Goal: Use online tool/utility: Use online tool/utility

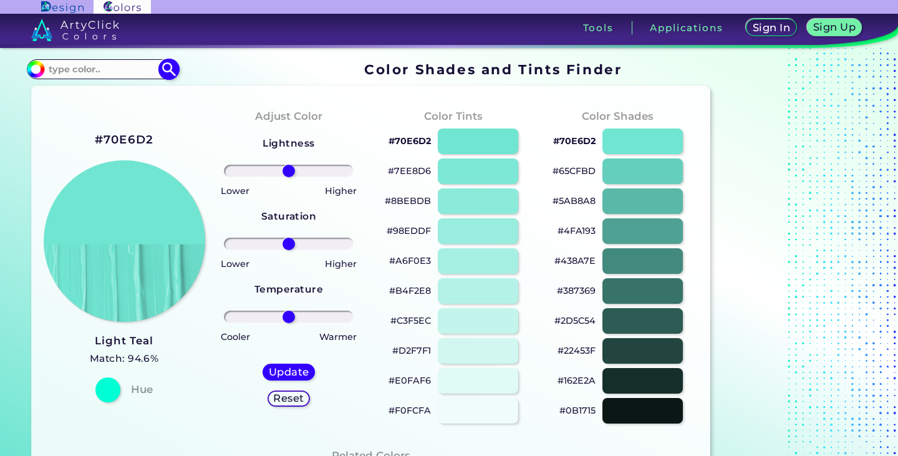
click at [123, 76] on input at bounding box center [102, 68] width 116 height 17
paste input "f7941d"
type input "f7941d"
type input "#000000"
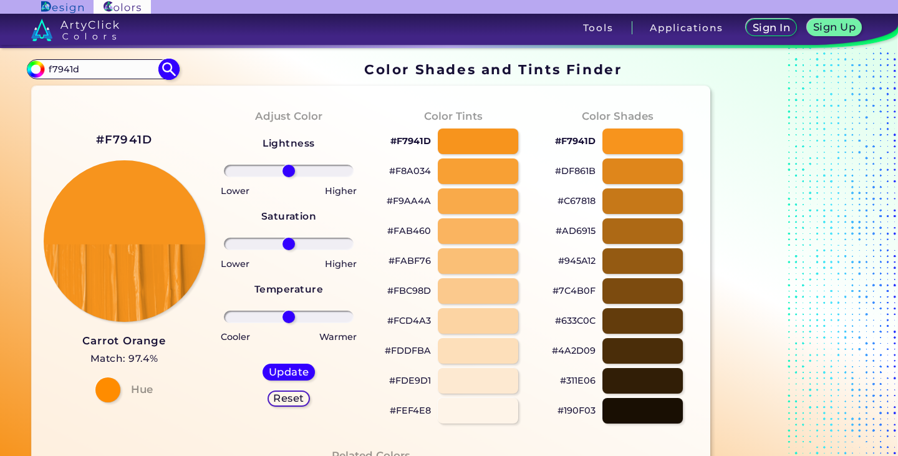
click at [119, 69] on input "f7941d" at bounding box center [102, 68] width 116 height 17
paste input "67f00"
type input "f67f00"
type input "#000000"
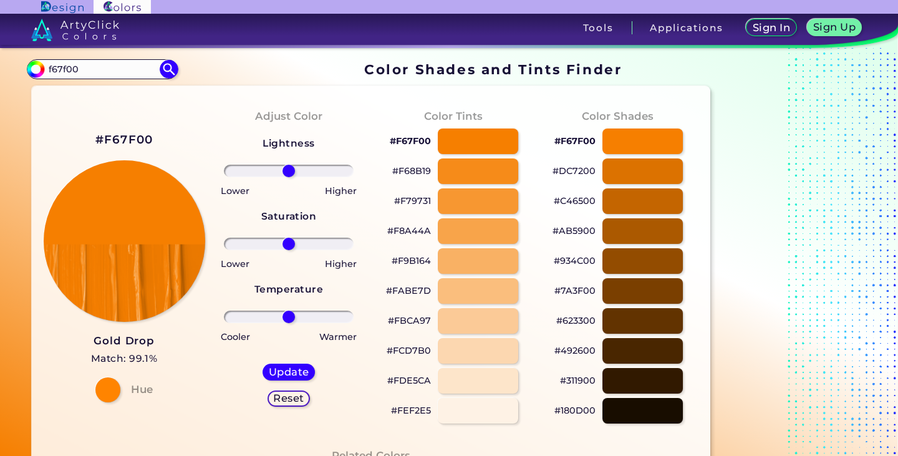
click at [405, 174] on p "#F68B19" at bounding box center [411, 170] width 39 height 15
drag, startPoint x: 132, startPoint y: 70, endPoint x: 0, endPoint y: 93, distance: 133.6
paste input "15b29"
click at [68, 67] on input "f15b29" at bounding box center [102, 68] width 116 height 17
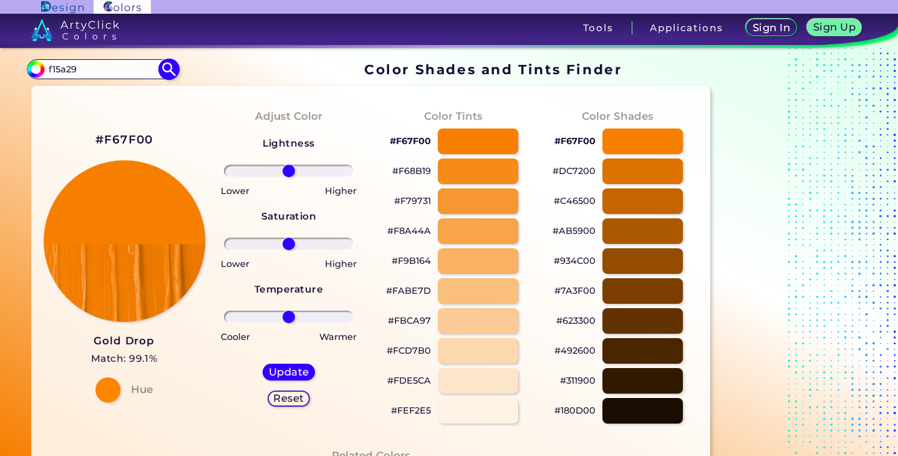
type input "f15a29"
type input "#000000"
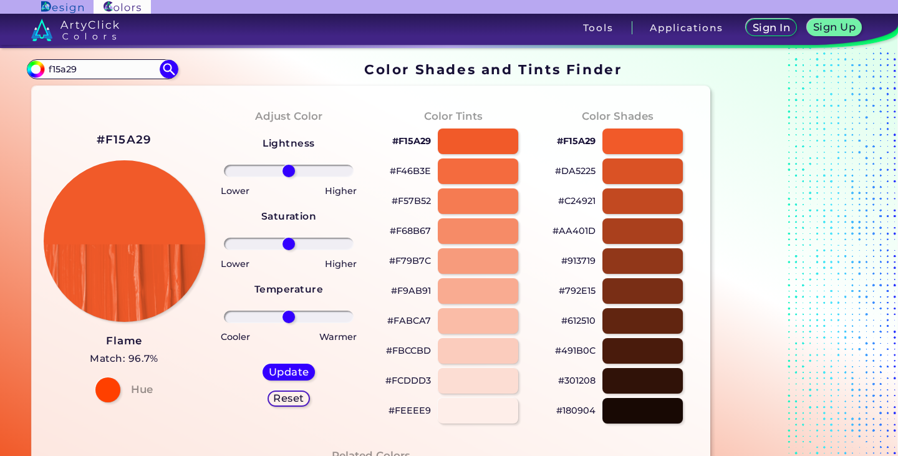
click at [405, 106] on div "Color Tints #F15A29 #F46B3E #F57B52 #F68B67 #F79B7C #F9AB91 #FABCA7 #FBCCBD #FC…" at bounding box center [453, 265] width 165 height 339
click at [583, 173] on p "#DA5225" at bounding box center [575, 170] width 41 height 15
click at [573, 201] on p "#C24921" at bounding box center [576, 200] width 37 height 15
click at [587, 233] on p "#AA401D" at bounding box center [573, 230] width 43 height 15
drag, startPoint x: 113, startPoint y: 74, endPoint x: 29, endPoint y: 56, distance: 86.1
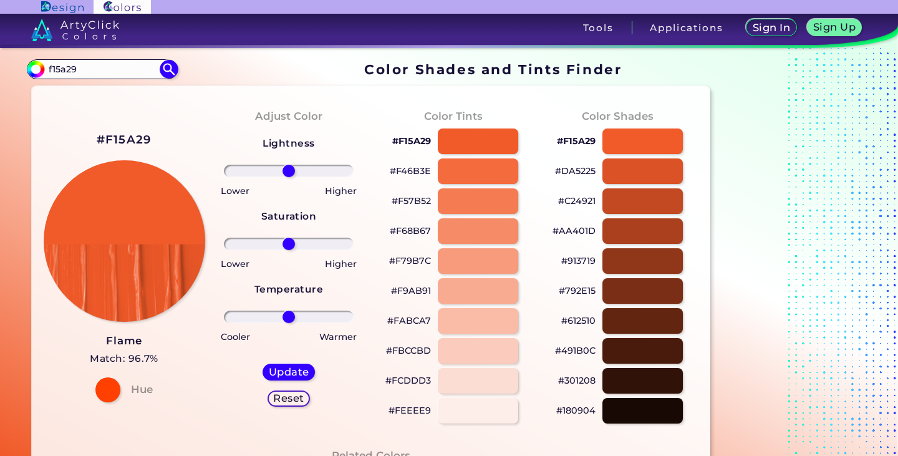
paste input "77f00"
type input "f77f00"
type input "#000000"
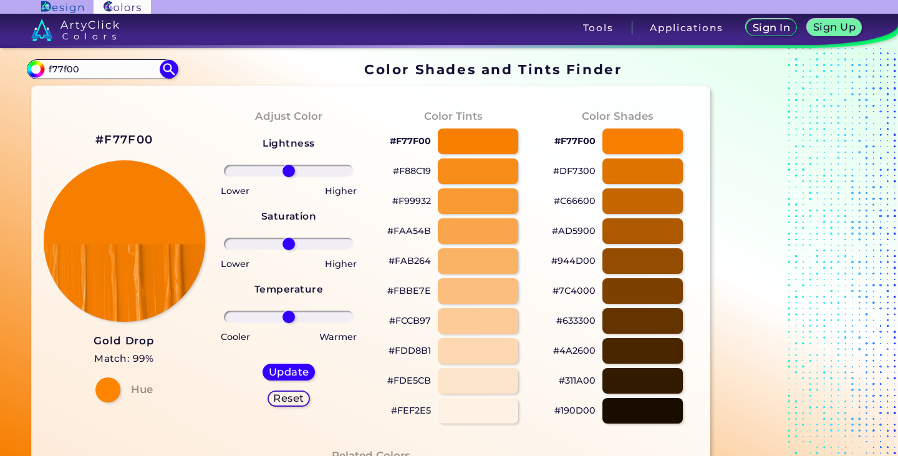
click at [416, 170] on p "#F88C19" at bounding box center [412, 170] width 38 height 15
click at [576, 171] on p "#DF7300" at bounding box center [574, 170] width 42 height 15
click at [110, 69] on input "f77f00" at bounding box center [102, 68] width 116 height 17
